Goal: Transaction & Acquisition: Purchase product/service

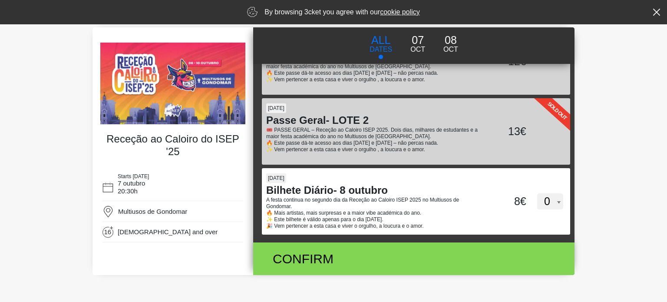
scroll to position [192, 0]
click at [334, 196] on h4 "Bilhete Diário- 8 outubro" at bounding box center [375, 190] width 219 height 13
click at [334, 181] on input "akV4cFlYRUl4SzZGQlpUaVd5ZnluZz09" at bounding box center [327, 174] width 131 height 13
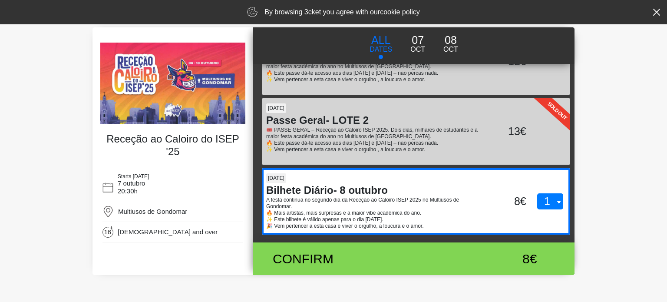
click at [547, 201] on select "0 1 2" at bounding box center [550, 201] width 26 height 17
click at [537, 193] on select "0 1 2" at bounding box center [550, 201] width 26 height 17
click at [547, 216] on div "08 out Bilhete Diário- 8 outubro A festa continua no segundo dia da Receção ao …" at bounding box center [416, 201] width 308 height 66
click at [393, 181] on input "akV4cFlYRUl4SzZGQlpUaVd5ZnluZz09" at bounding box center [327, 174] width 131 height 13
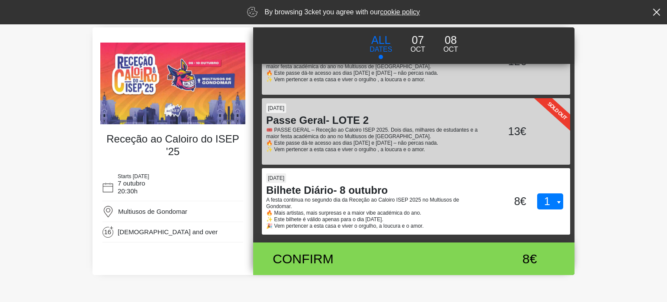
drag, startPoint x: 547, startPoint y: 216, endPoint x: 590, endPoint y: 246, distance: 52.7
click at [590, 246] on body "× {' '} English English Português Español Catalan Français By browsing 3cket yo…" at bounding box center [333, 120] width 667 height 302
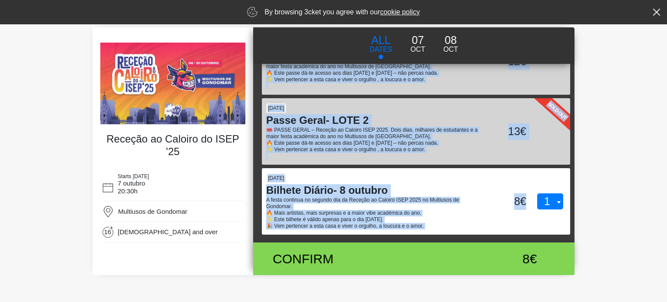
scroll to position [193, 0]
click at [608, 98] on body "× {' '} English English Português Español Catalan Français By browsing 3cket yo…" at bounding box center [333, 120] width 667 height 302
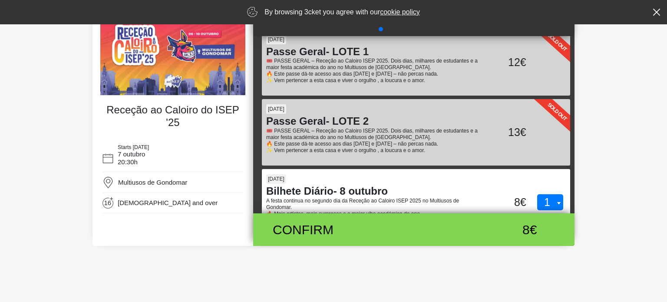
scroll to position [192, 0]
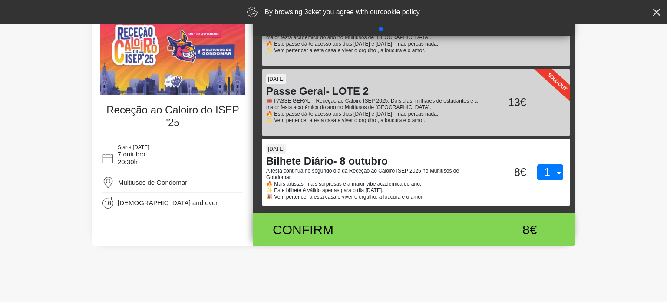
click at [529, 170] on div "0 1 2" at bounding box center [551, 172] width 44 height 17
click at [393, 152] on input "akV4cFlYRUl4SzZGQlpUaVd5ZnluZz09" at bounding box center [327, 145] width 131 height 13
click at [529, 170] on div "0 1 2" at bounding box center [551, 172] width 44 height 17
click at [393, 152] on input "akV4cFlYRUl4SzZGQlpUaVd5ZnluZz09" at bounding box center [327, 145] width 131 height 13
click at [529, 170] on div "0 1 2" at bounding box center [551, 172] width 44 height 17
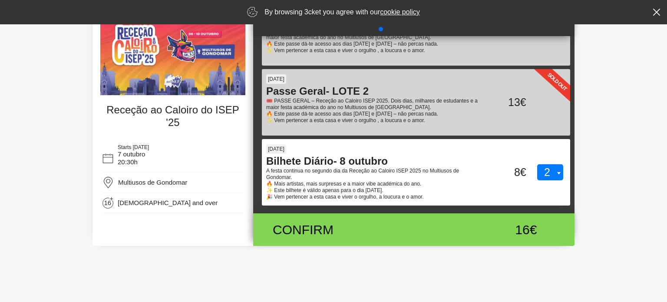
click at [393, 152] on input "akV4cFlYRUl4SzZGQlpUaVd5ZnluZz09" at bounding box center [327, 145] width 131 height 13
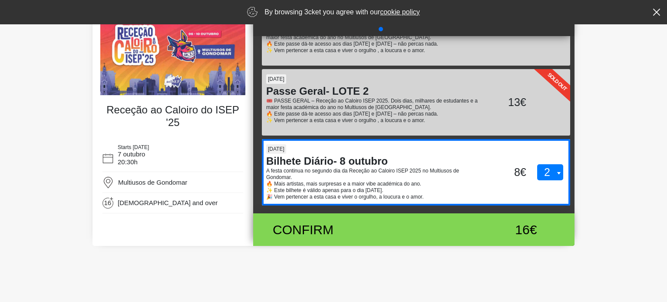
click at [550, 168] on select "0 1 2" at bounding box center [550, 172] width 26 height 17
select select "1"
click at [537, 164] on select "0 1 2" at bounding box center [550, 172] width 26 height 17
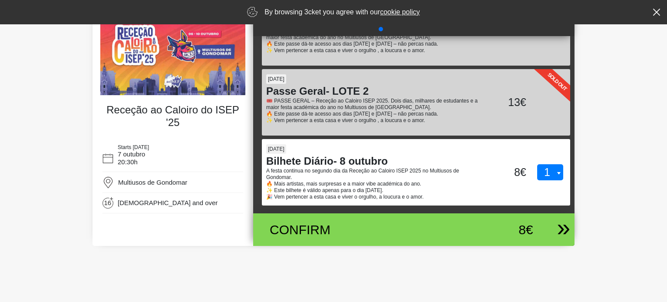
click at [497, 236] on div "8€" at bounding box center [497, 230] width 74 height 20
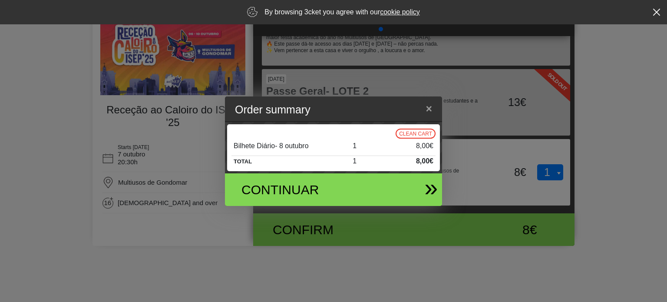
click at [381, 184] on div "Continuar" at bounding box center [330, 189] width 203 height 33
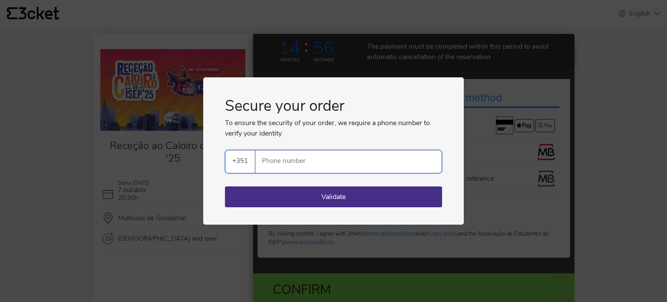
click at [308, 158] on input "Phone number" at bounding box center [351, 161] width 179 height 23
type input "933274003"
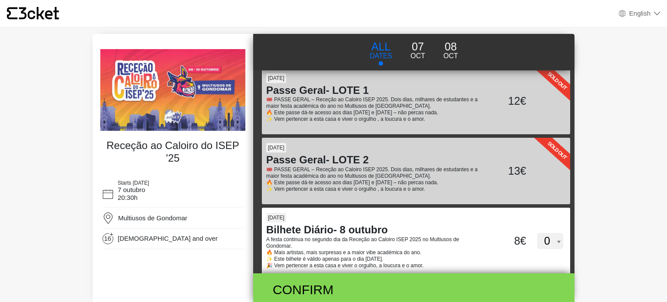
scroll to position [168, 0]
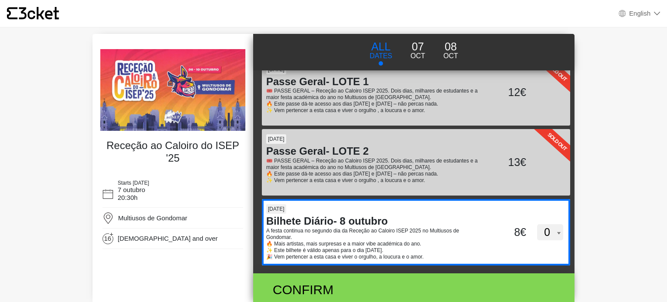
click at [548, 232] on select "0 1 2" at bounding box center [550, 232] width 26 height 17
select select "1"
click at [537, 224] on select "0 1 2" at bounding box center [550, 232] width 26 height 17
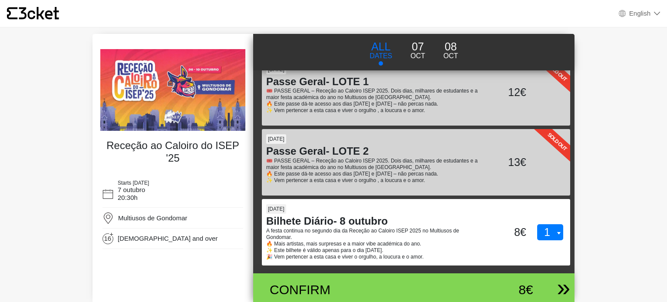
click at [498, 286] on div "8€" at bounding box center [497, 290] width 74 height 20
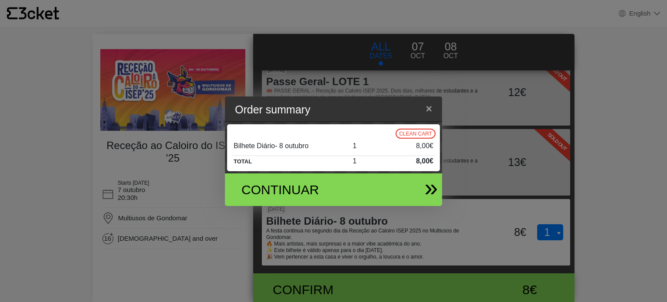
click at [361, 180] on div "Continuar" at bounding box center [298, 190] width 127 height 20
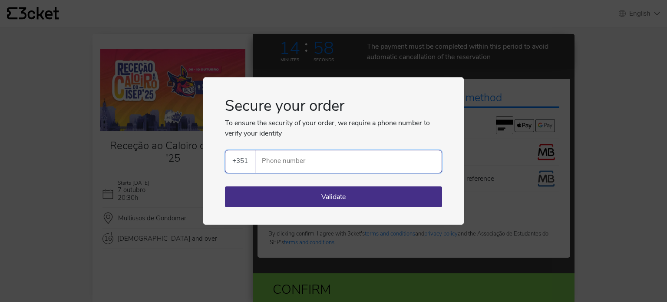
click at [339, 171] on input "Phone number" at bounding box center [351, 161] width 179 height 23
type input "933274003"
click at [334, 200] on button "Validate" at bounding box center [333, 196] width 217 height 21
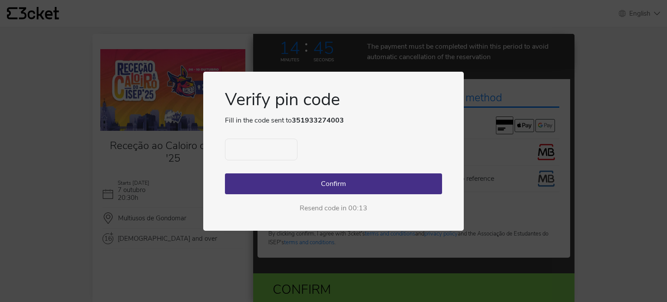
click at [262, 153] on input "text" at bounding box center [261, 150] width 73 height 22
type input "5353"
click at [275, 186] on button "Confirm" at bounding box center [333, 183] width 217 height 21
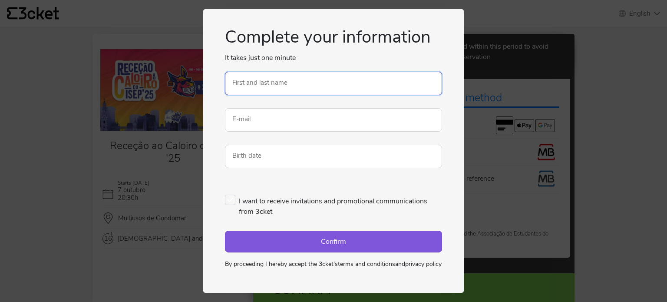
click at [293, 77] on input "First and last name" at bounding box center [333, 83] width 217 height 23
type input "[PERSON_NAME]"
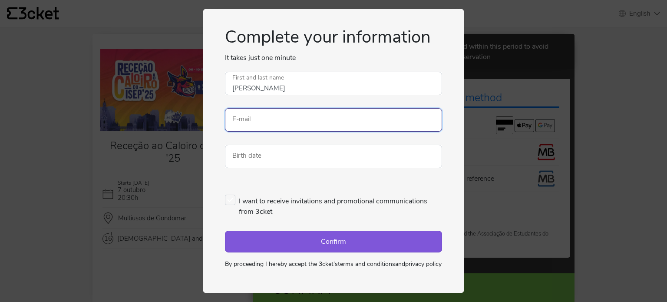
type input "[EMAIL_ADDRESS][DOMAIN_NAME]"
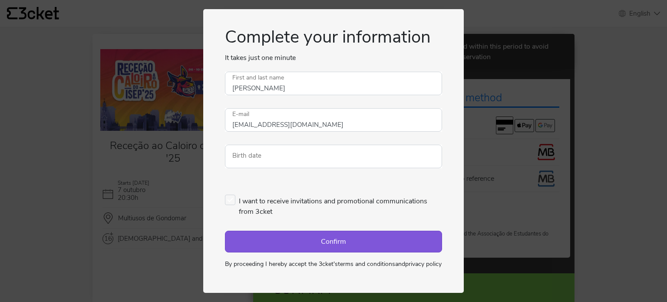
click at [280, 164] on form "Complete your information It takes just one minute An error occurred. Try again…" at bounding box center [333, 147] width 217 height 242
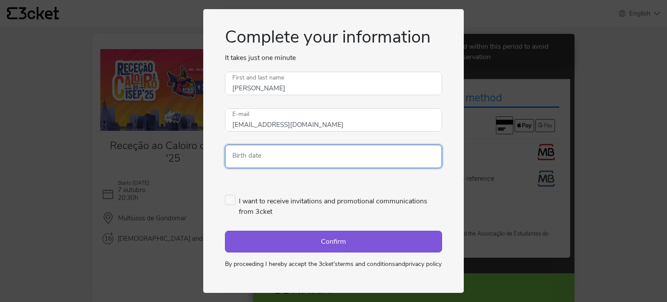
click at [283, 158] on input "Birth date" at bounding box center [333, 156] width 217 height 23
type input "14/08/2004"
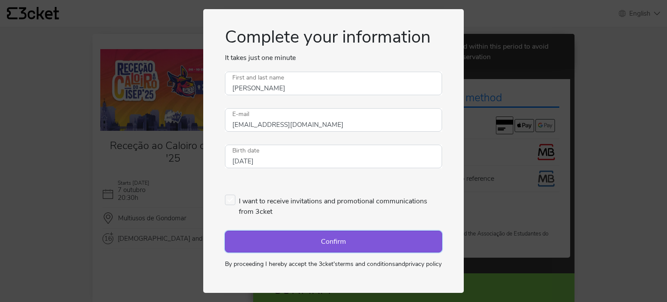
click at [248, 241] on button "Confirm" at bounding box center [333, 242] width 217 height 22
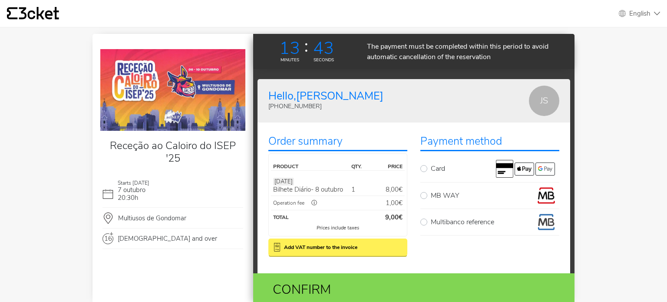
click at [315, 203] on div "ⓘ" at bounding box center [314, 203] width 19 height 9
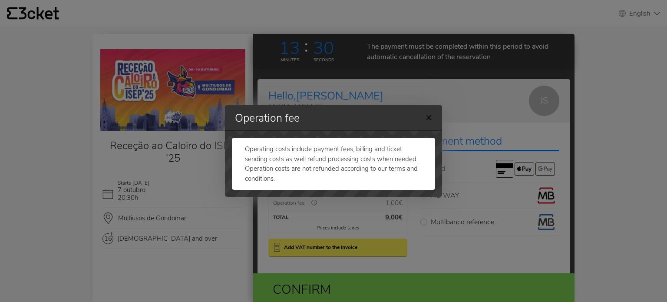
click at [431, 120] on span "×" at bounding box center [429, 117] width 7 height 14
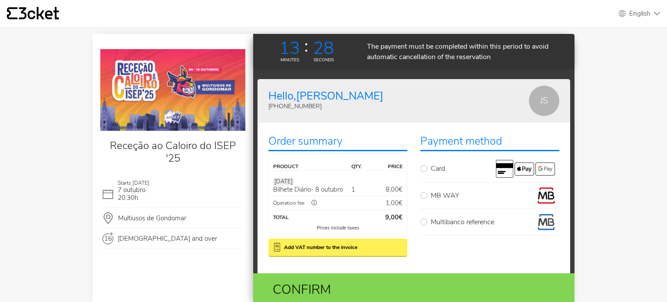
click at [431, 194] on label "MB WAY" at bounding box center [495, 195] width 129 height 17
click at [431, 192] on input "MB WAY" at bounding box center [434, 190] width 6 height 6
radio input "true"
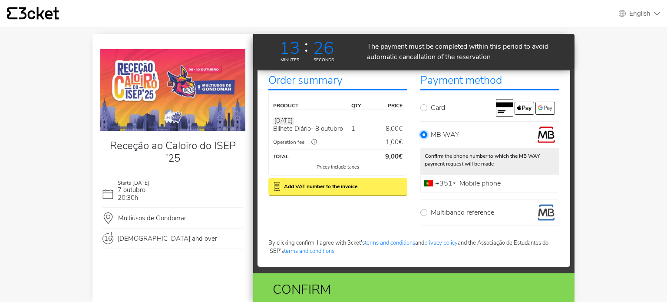
scroll to position [62, 0]
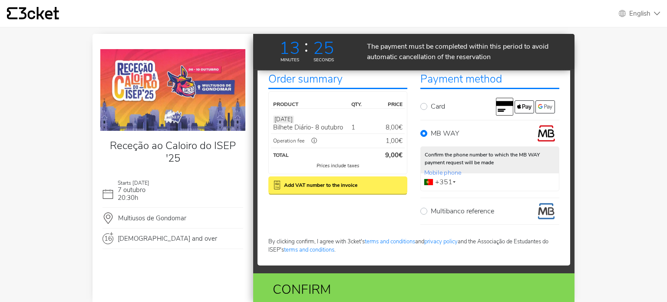
click at [471, 186] on input "Mobile phone" at bounding box center [490, 182] width 139 height 18
type input "933274003"
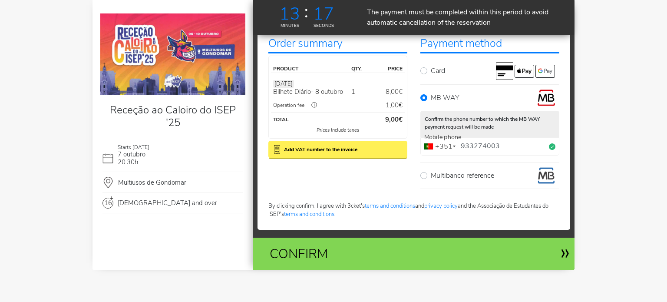
click at [383, 249] on div "Confirm" at bounding box center [361, 254] width 196 height 20
